Goal: Information Seeking & Learning: Learn about a topic

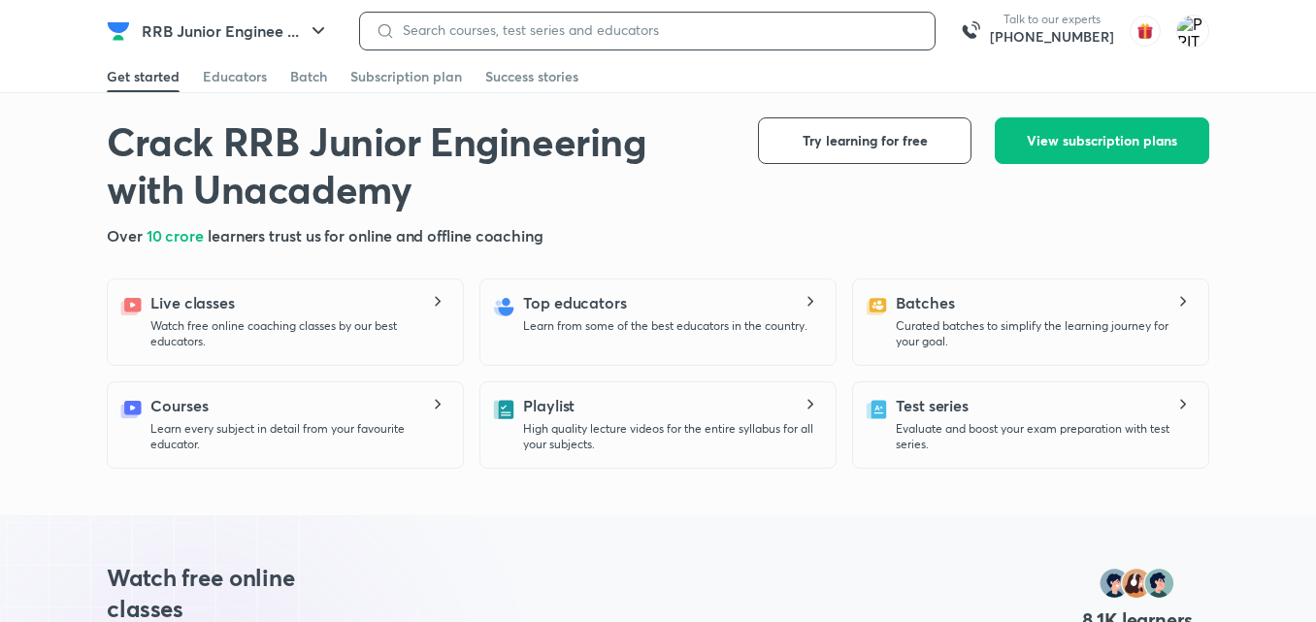
click at [414, 23] on input at bounding box center [657, 30] width 524 height 16
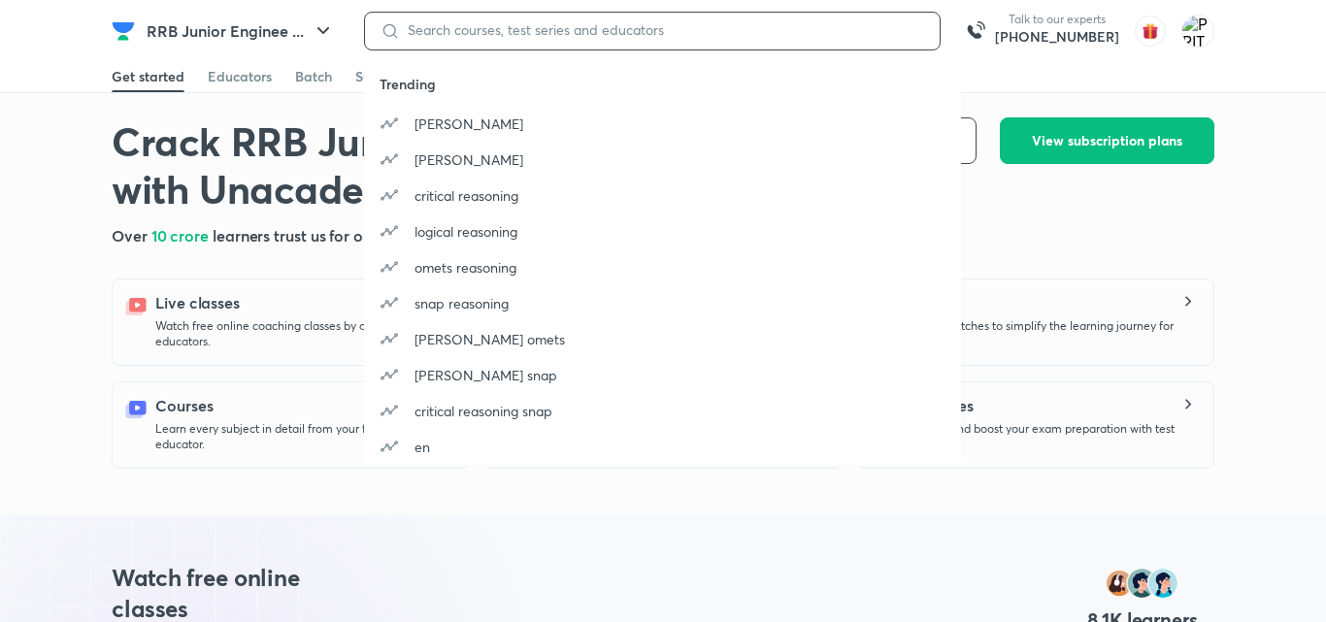
click at [421, 32] on input at bounding box center [662, 30] width 524 height 16
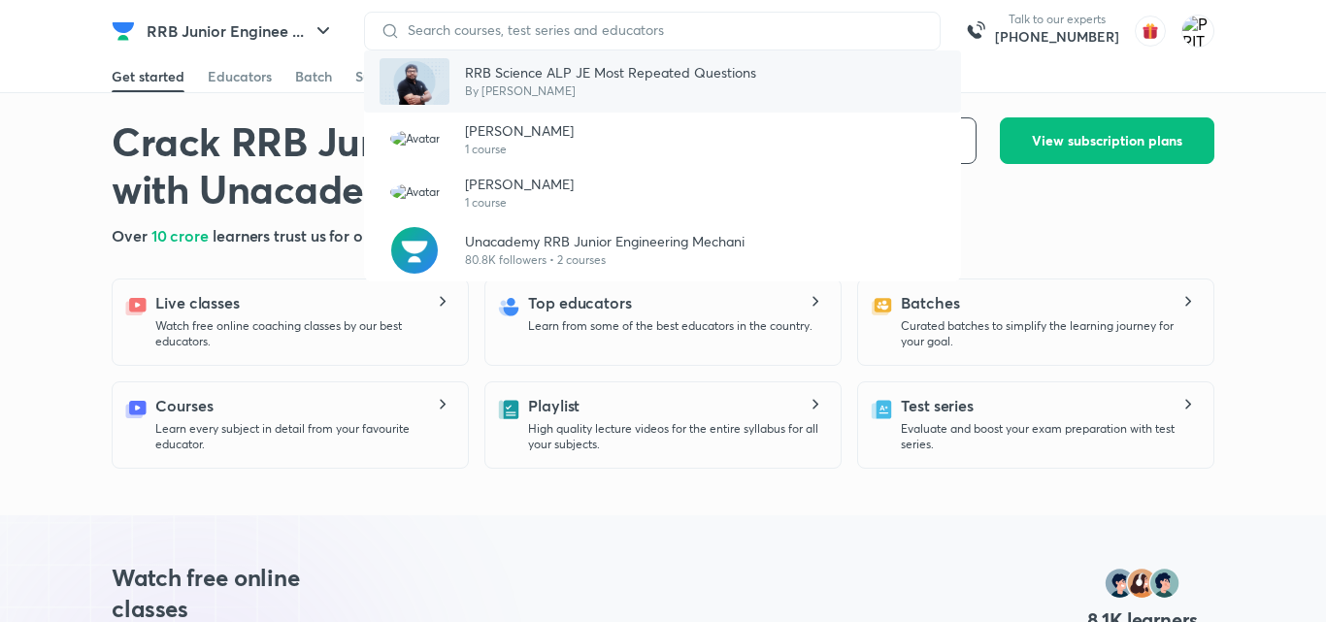
click at [498, 84] on p "By [PERSON_NAME]" at bounding box center [610, 91] width 291 height 17
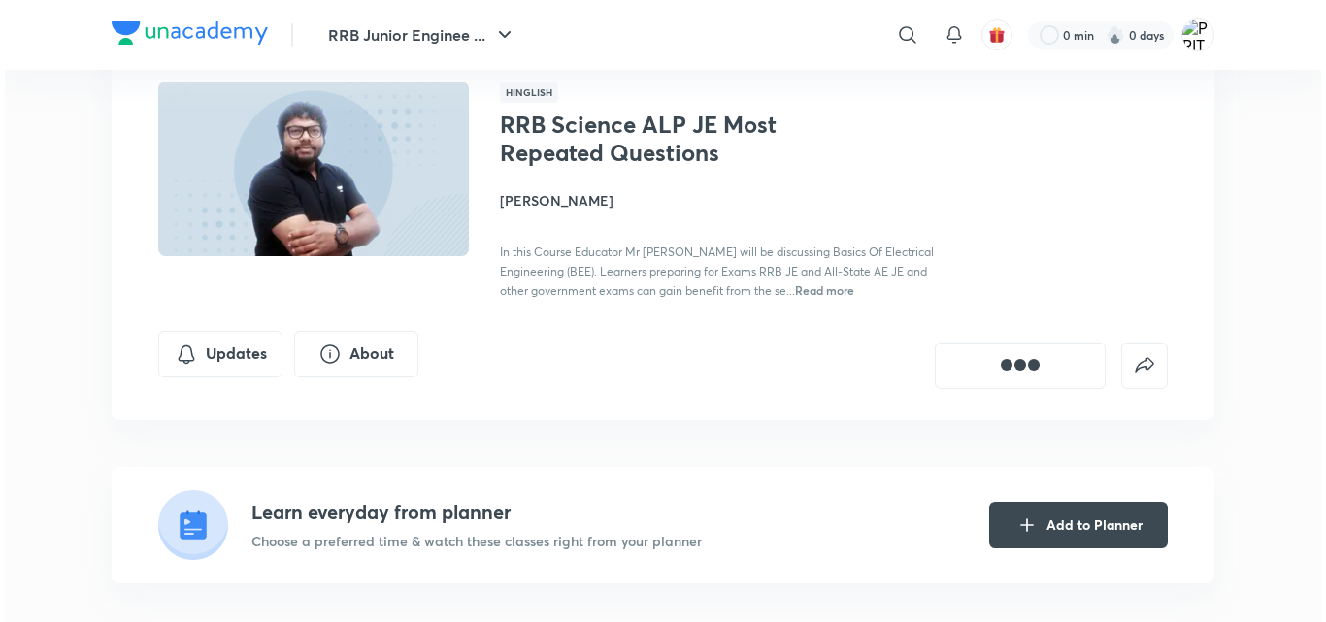
scroll to position [94, 0]
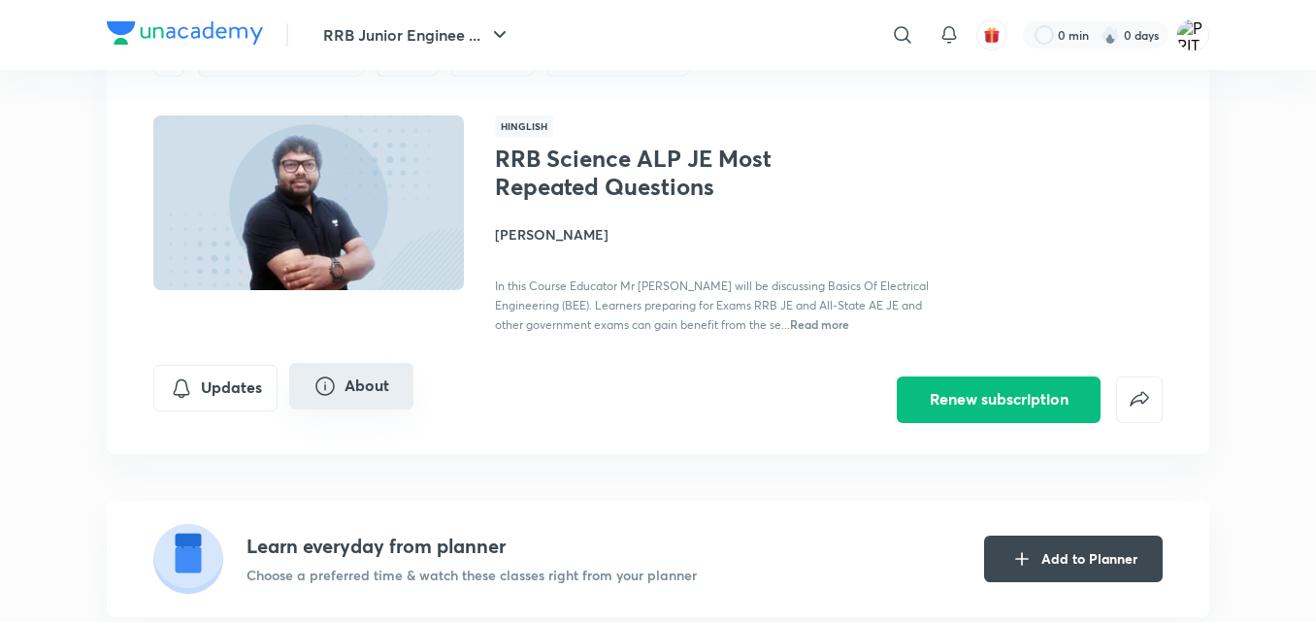
click at [340, 388] on button "About" at bounding box center [351, 386] width 124 height 47
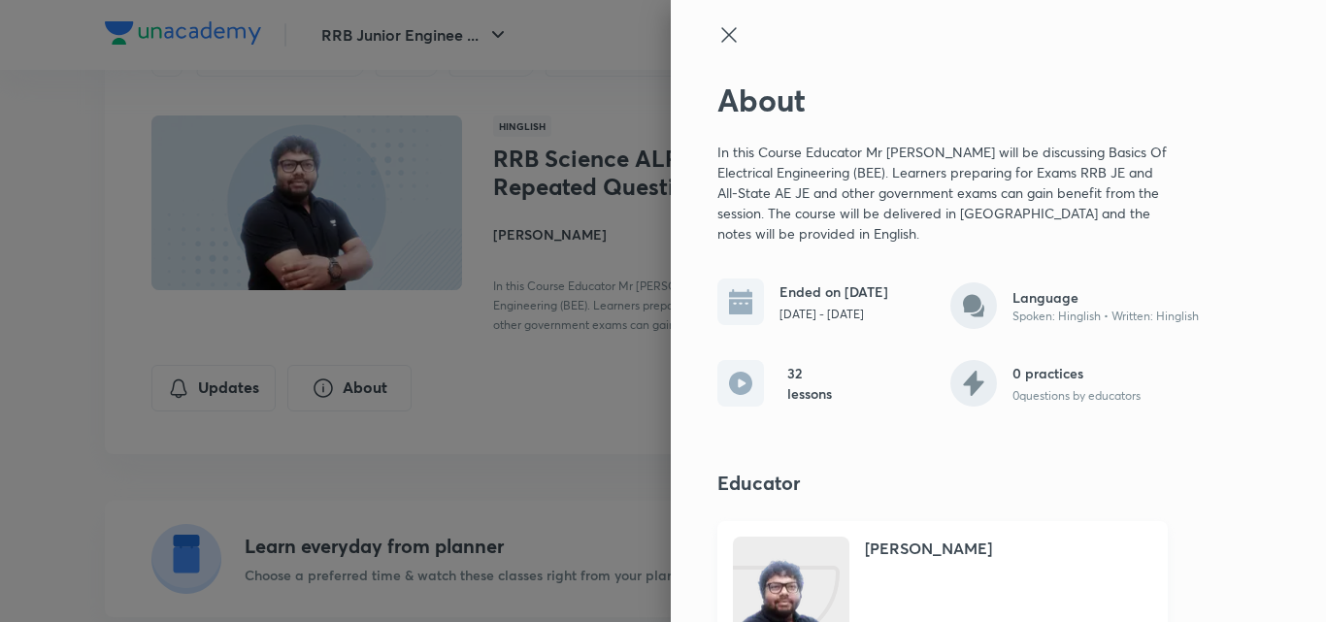
click at [779, 577] on img at bounding box center [791, 633] width 116 height 155
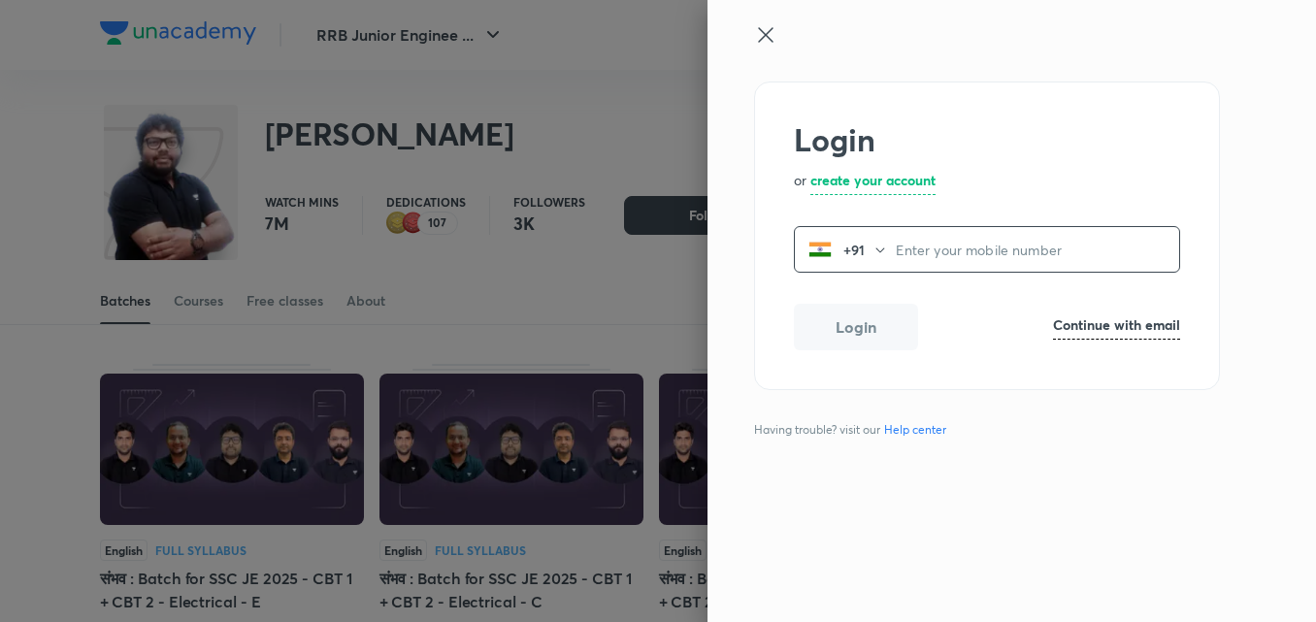
click at [759, 28] on icon at bounding box center [765, 34] width 15 height 15
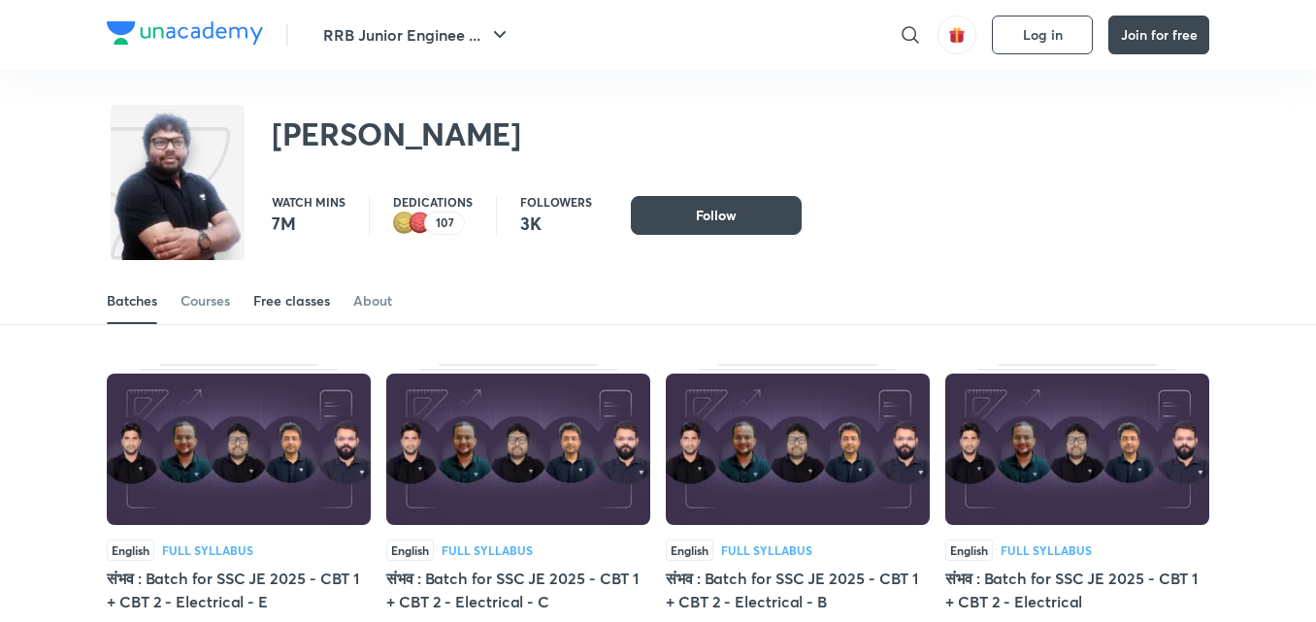
click at [298, 298] on div "Free classes" at bounding box center [291, 300] width 77 height 19
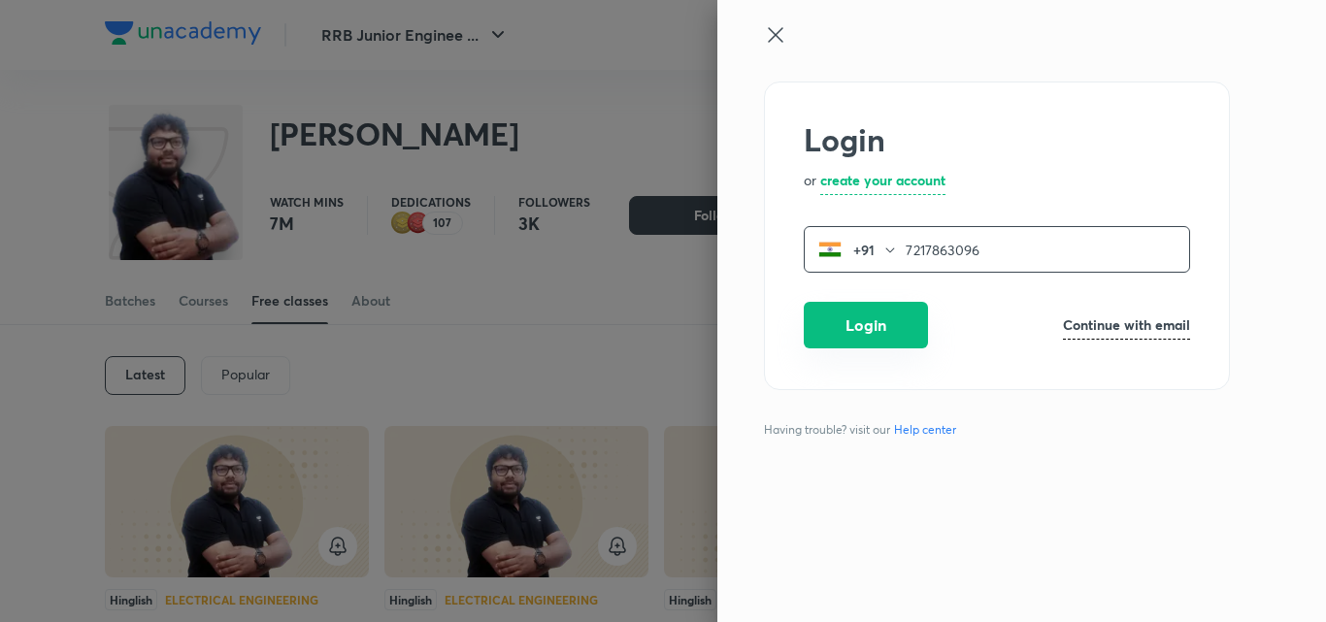
type input "7217863096"
click at [882, 314] on button "Login" at bounding box center [866, 325] width 124 height 47
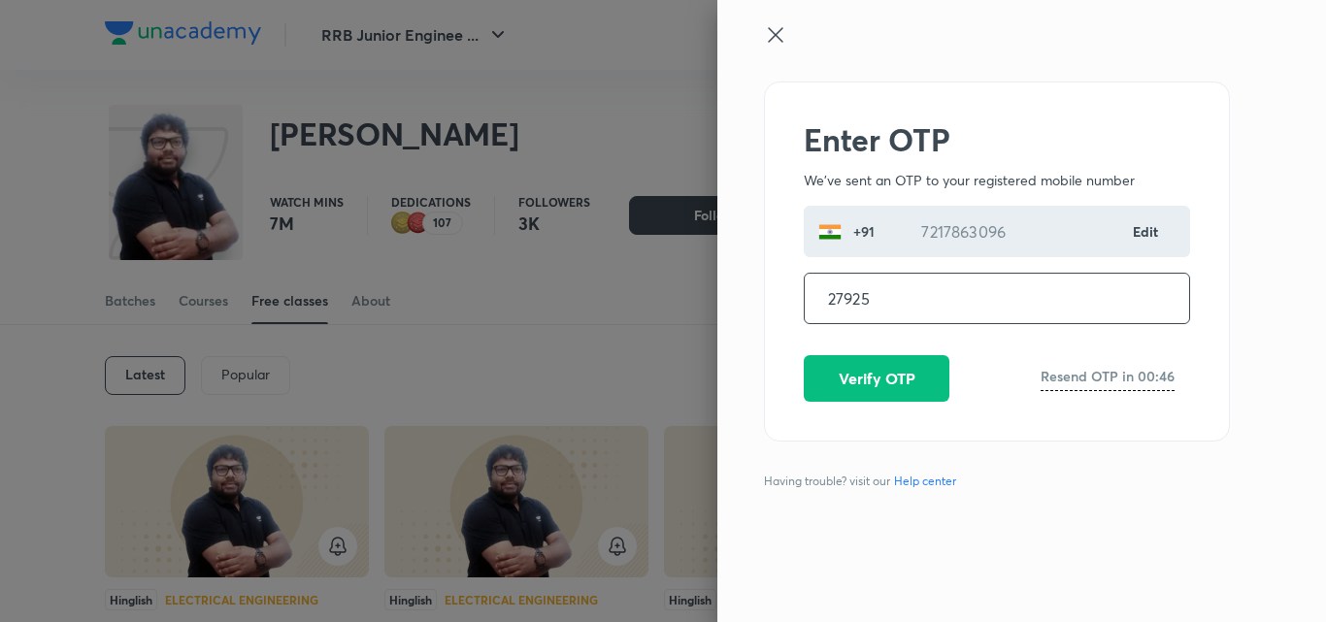
type input "279252"
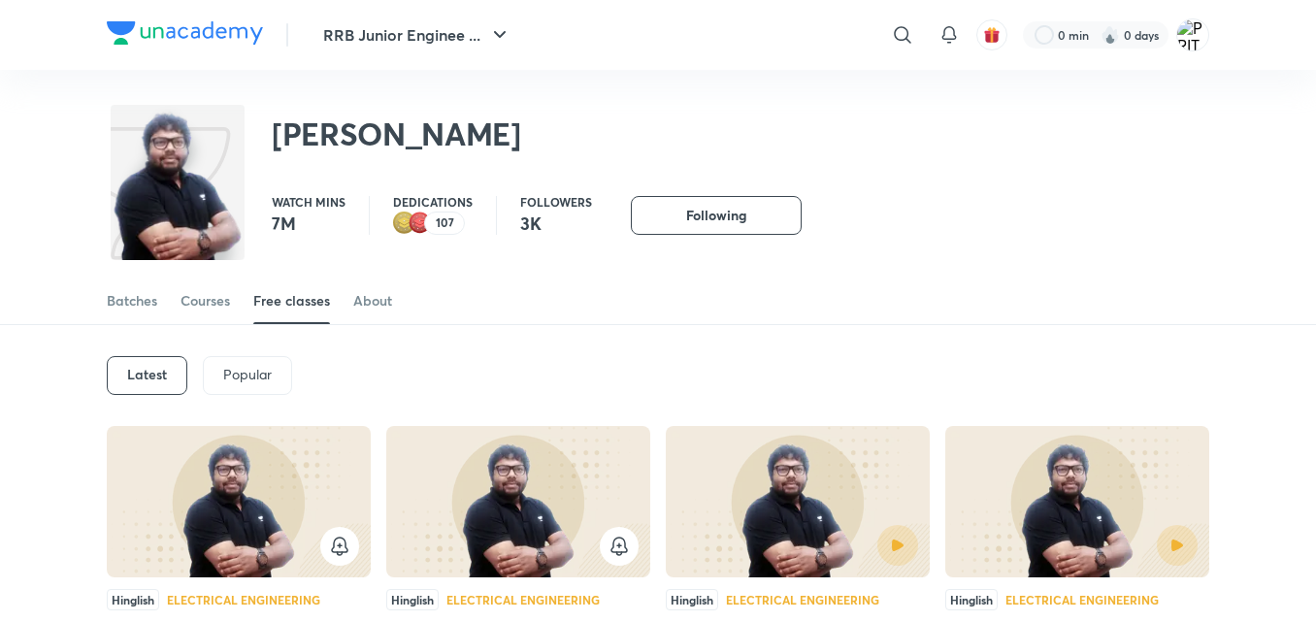
click at [490, 522] on img at bounding box center [518, 501] width 264 height 151
click at [846, 489] on img at bounding box center [798, 501] width 264 height 151
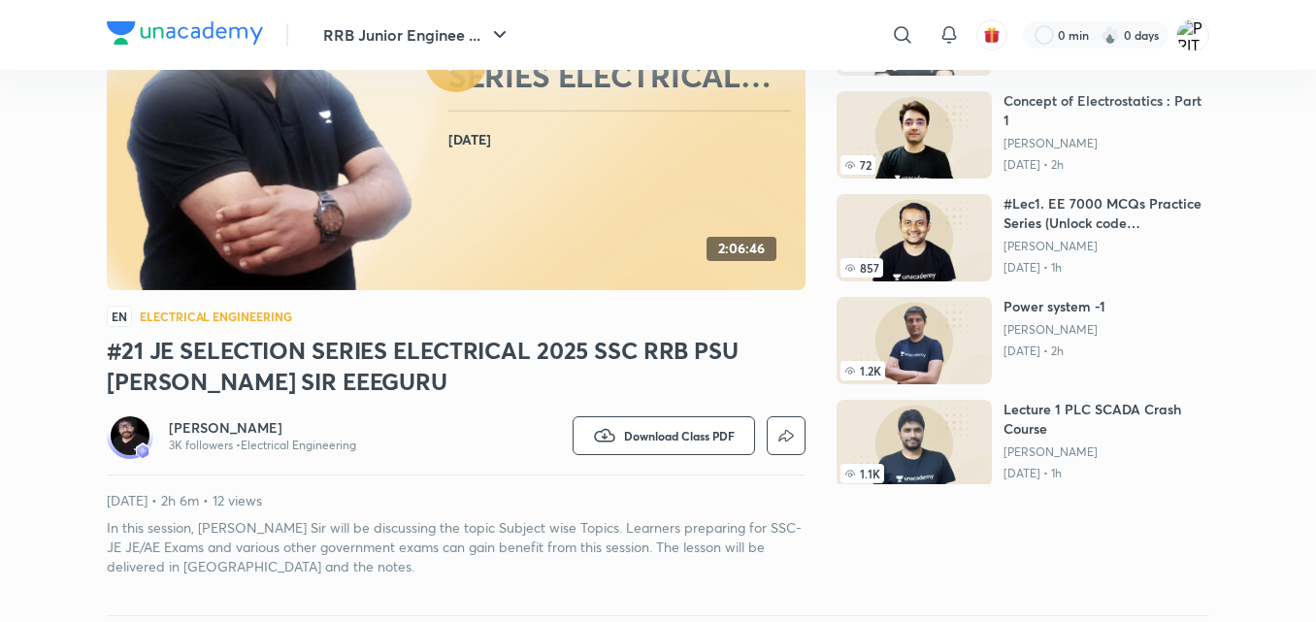
scroll to position [260, 0]
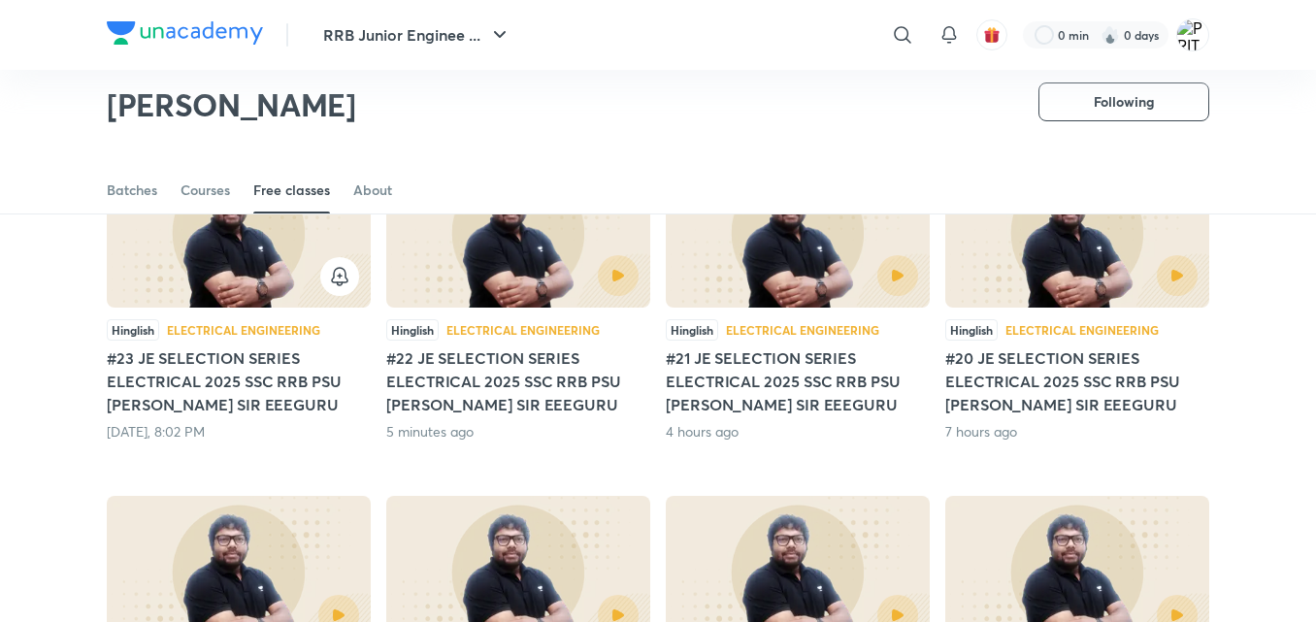
scroll to position [219, 0]
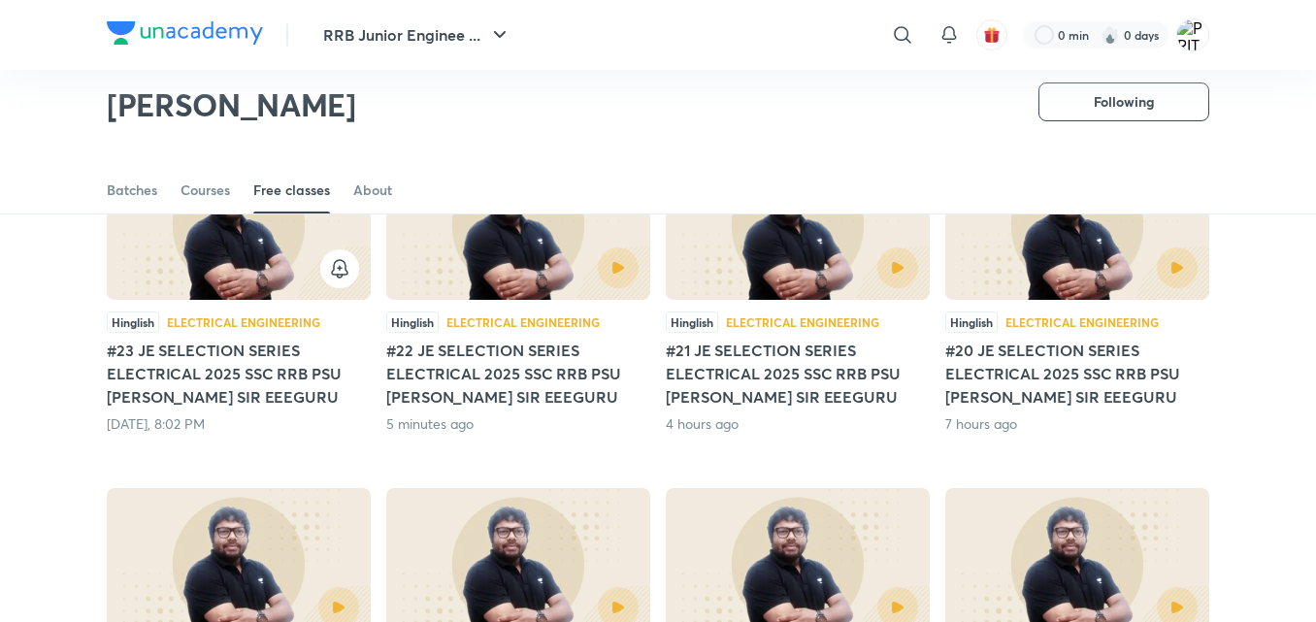
click at [478, 282] on div at bounding box center [518, 268] width 241 height 41
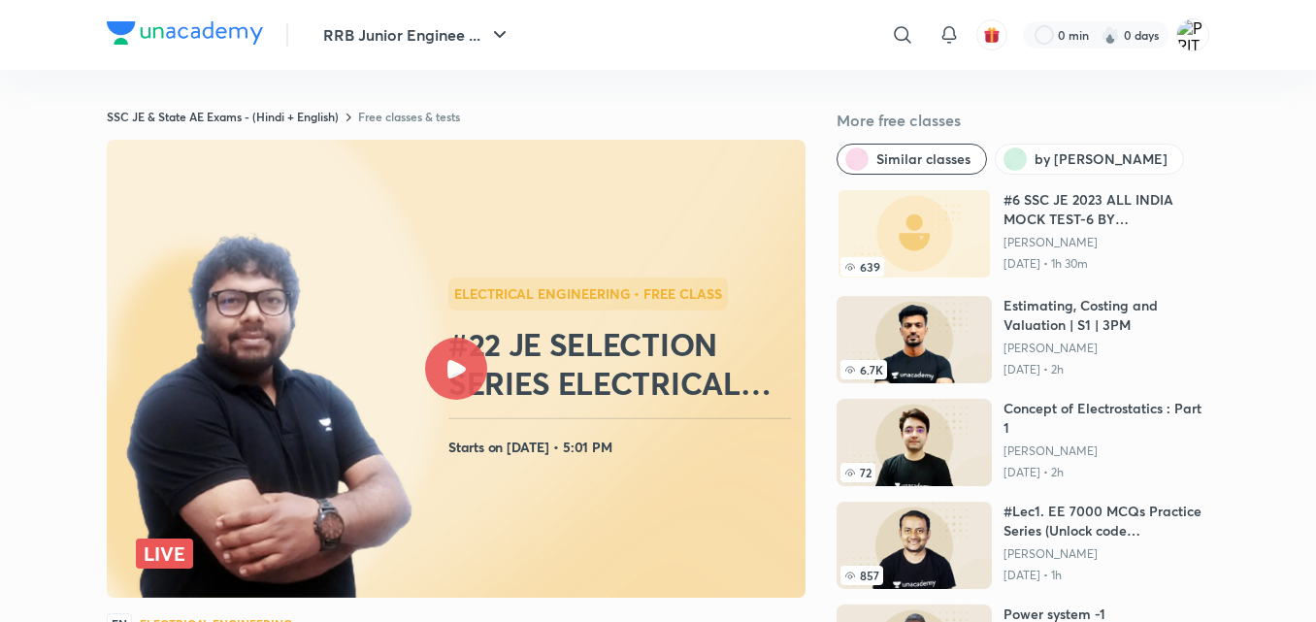
click at [460, 375] on icon at bounding box center [456, 369] width 18 height 18
